Goal: Task Accomplishment & Management: Manage account settings

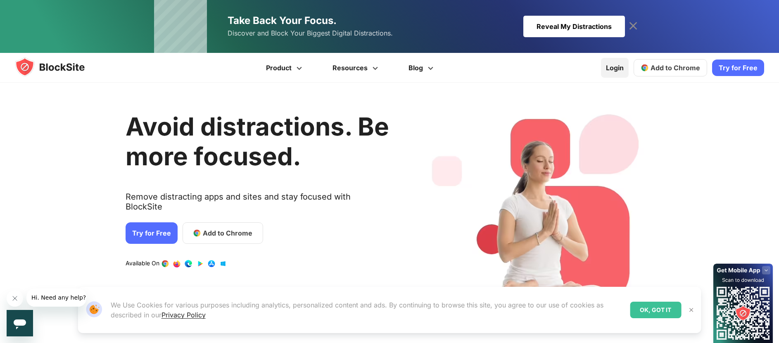
click at [624, 67] on link "Login" at bounding box center [615, 68] width 28 height 20
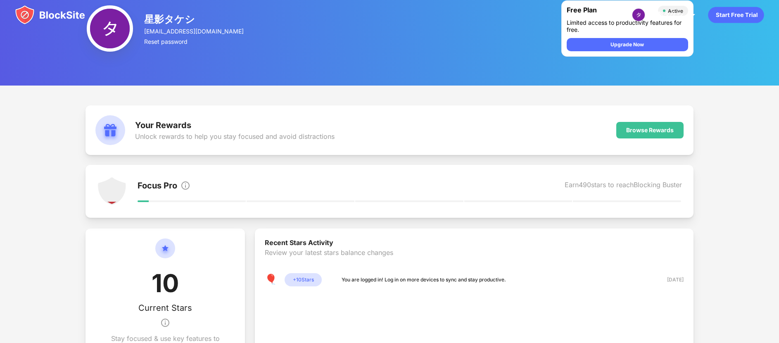
scroll to position [64, 0]
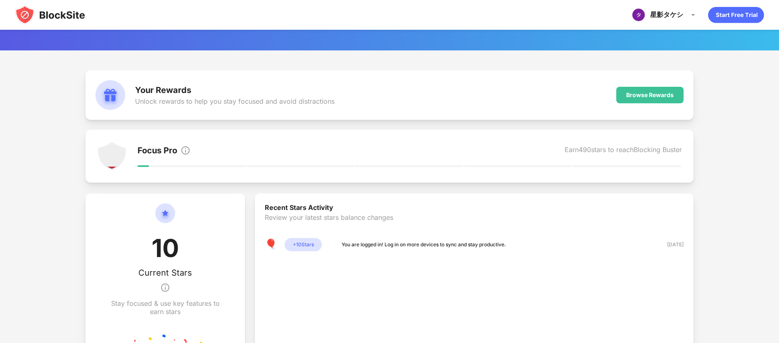
click at [41, 17] on img at bounding box center [50, 15] width 70 height 20
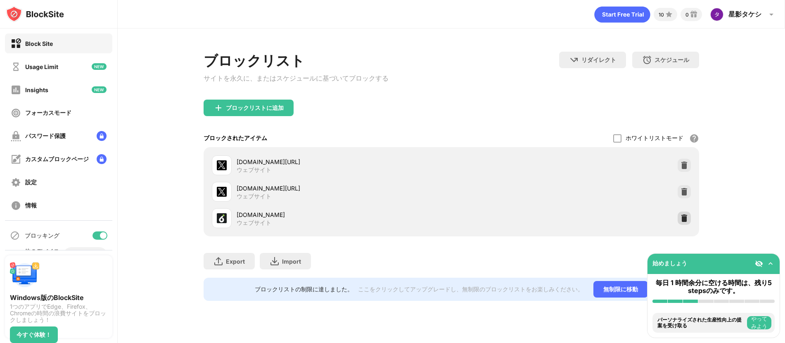
click at [689, 222] on div at bounding box center [684, 217] width 13 height 13
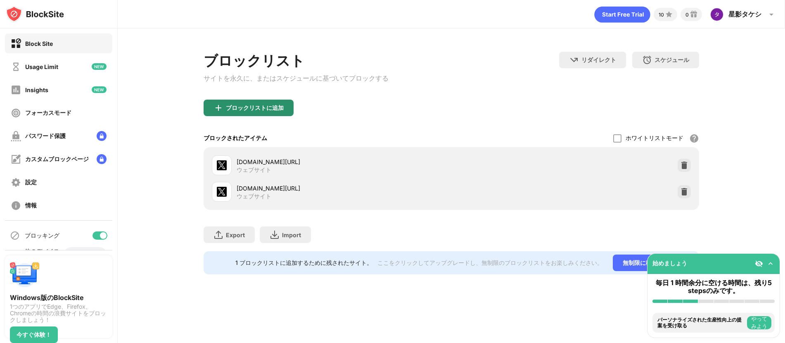
click at [266, 109] on div "ブロックリストに追加" at bounding box center [255, 107] width 58 height 7
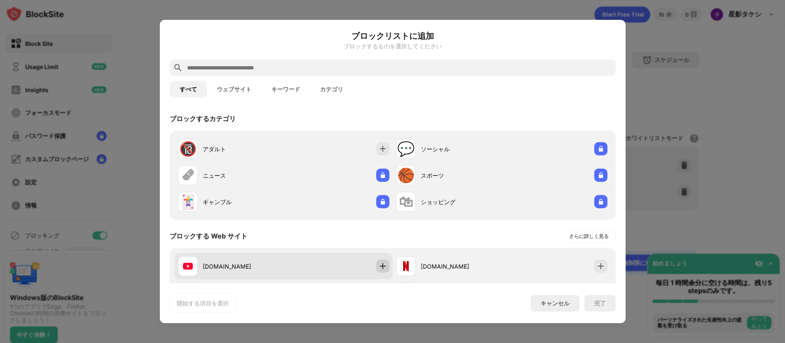
click at [379, 266] on img at bounding box center [383, 266] width 8 height 8
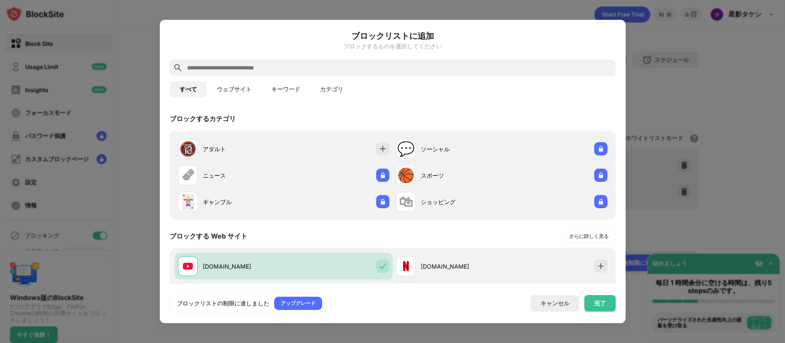
click at [600, 305] on div "完了" at bounding box center [600, 303] width 12 height 7
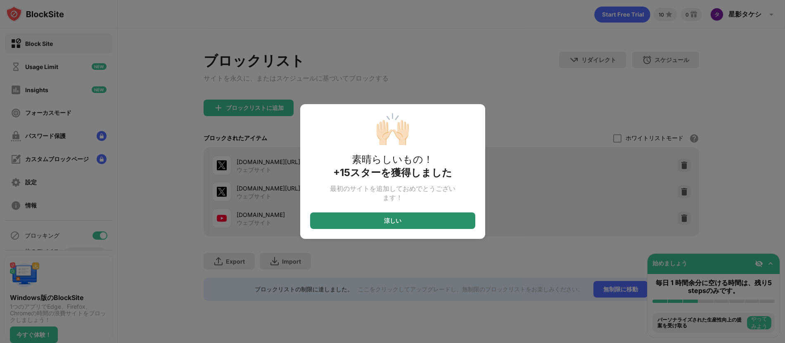
click at [380, 224] on div "涼しい" at bounding box center [392, 220] width 165 height 17
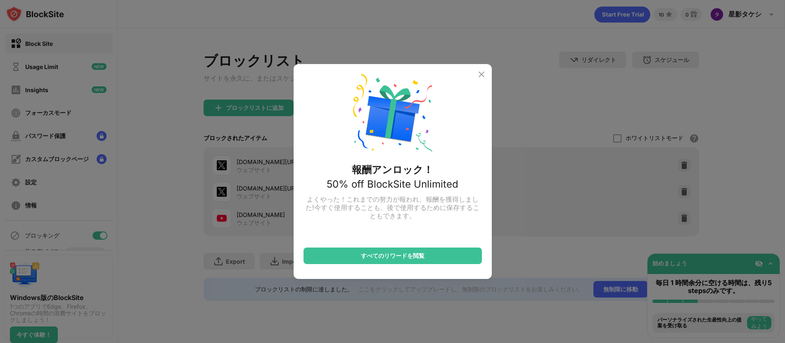
click at [481, 76] on img at bounding box center [482, 74] width 10 height 10
